Goal: Navigation & Orientation: Understand site structure

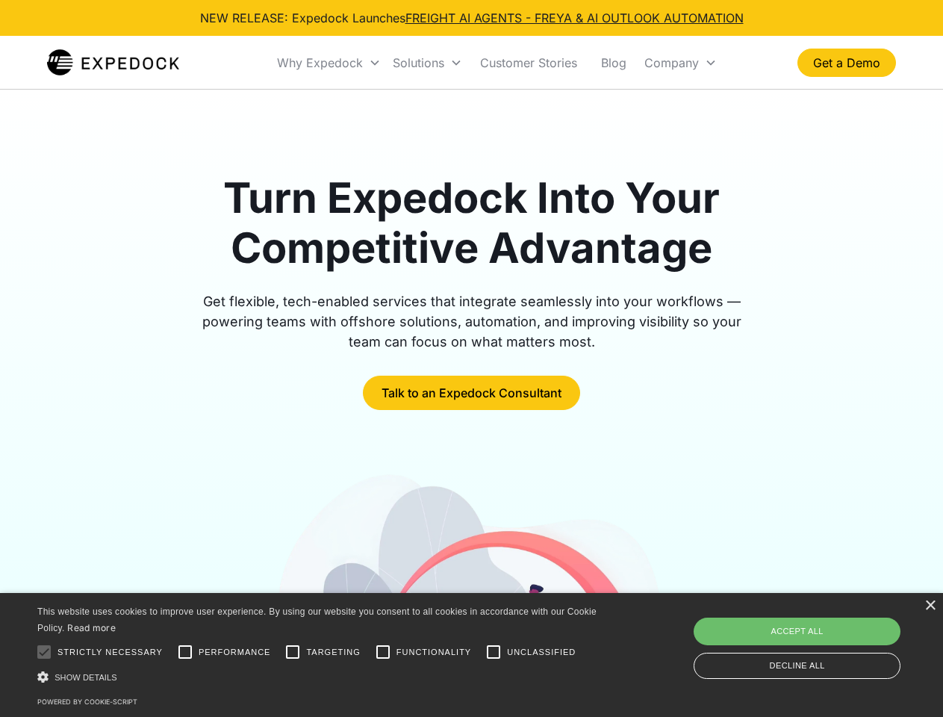
click at [329, 63] on div "Why Expedock" at bounding box center [320, 62] width 86 height 15
click at [427, 63] on div "Solutions" at bounding box center [419, 62] width 52 height 15
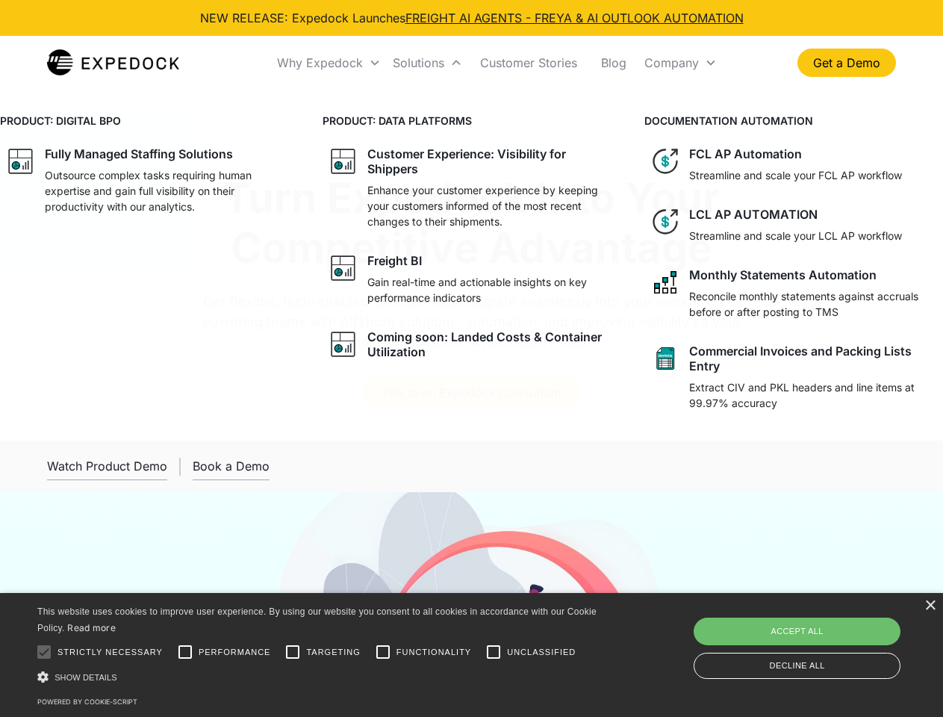
click at [680, 63] on div "Company" at bounding box center [671, 62] width 54 height 15
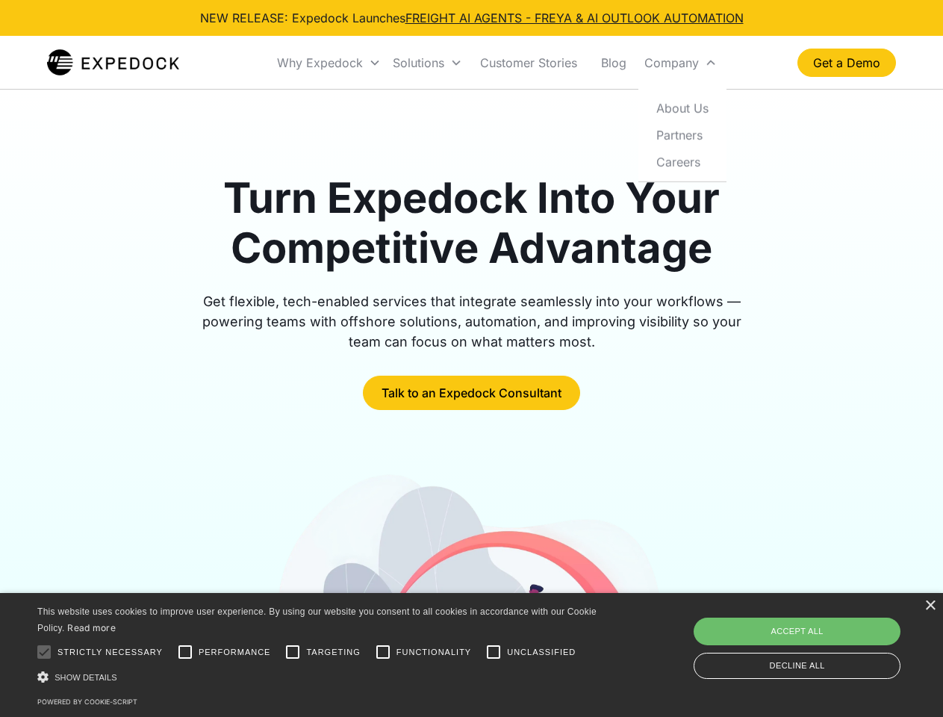
click at [44, 652] on div at bounding box center [44, 652] width 30 height 30
click at [185, 652] on input "Performance" at bounding box center [185, 652] width 30 height 30
checkbox input "true"
click at [293, 652] on input "Targeting" at bounding box center [293, 652] width 30 height 30
checkbox input "true"
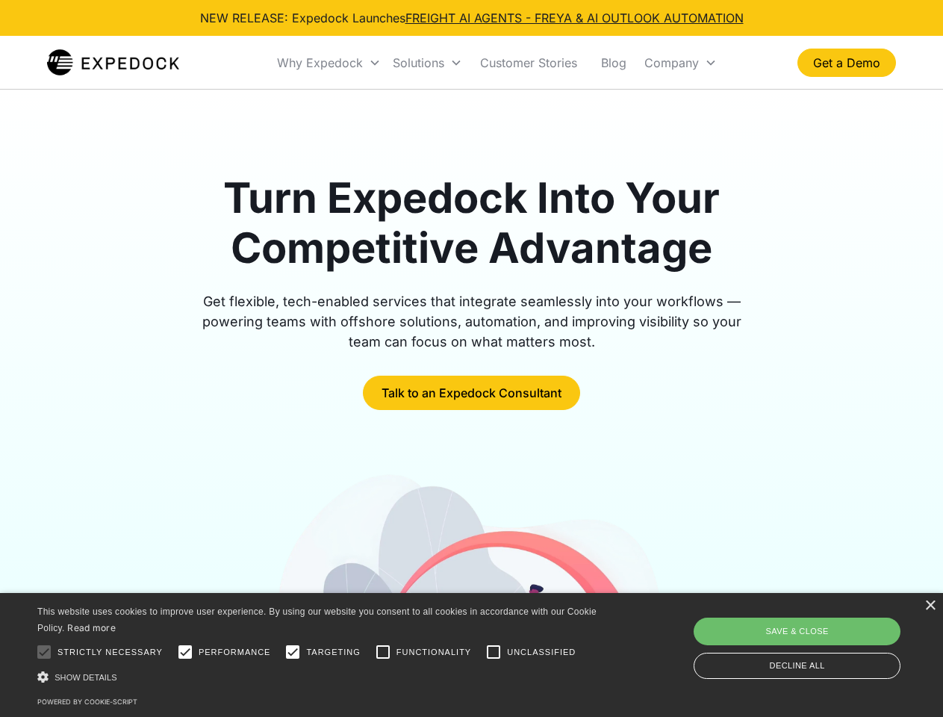
click at [383, 652] on input "Functionality" at bounding box center [383, 652] width 30 height 30
checkbox input "true"
click at [493, 652] on input "Unclassified" at bounding box center [493, 652] width 30 height 30
checkbox input "true"
click at [319, 676] on div "Show details Hide details" at bounding box center [319, 677] width 564 height 16
